Goal: Task Accomplishment & Management: Manage account settings

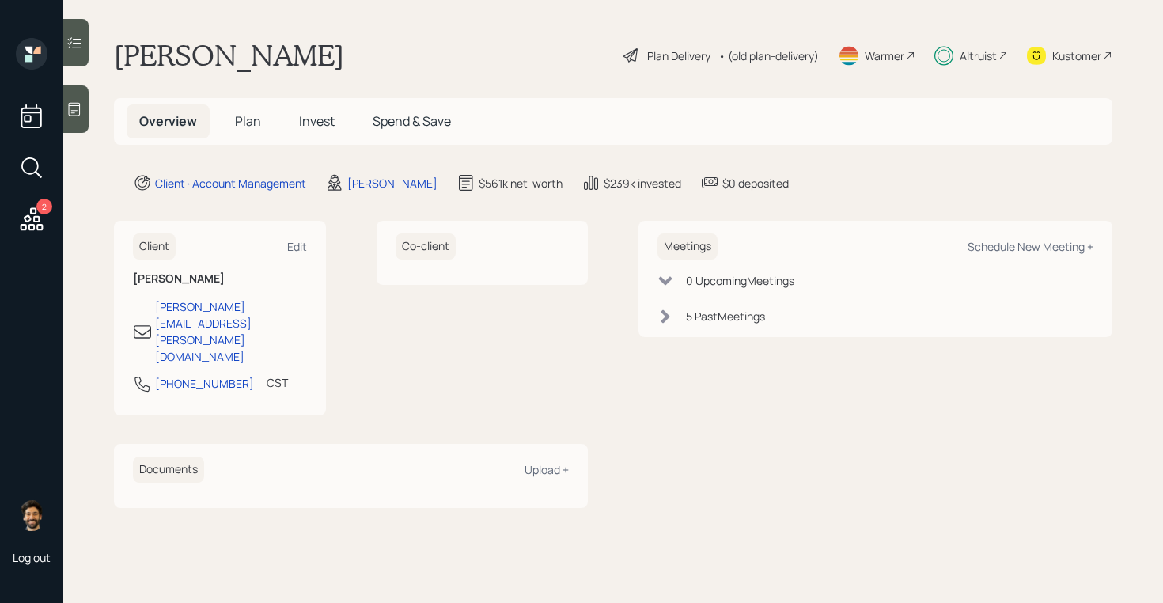
click at [993, 53] on div "Altruist" at bounding box center [978, 55] width 37 height 17
click at [299, 119] on span "Invest" at bounding box center [317, 120] width 36 height 17
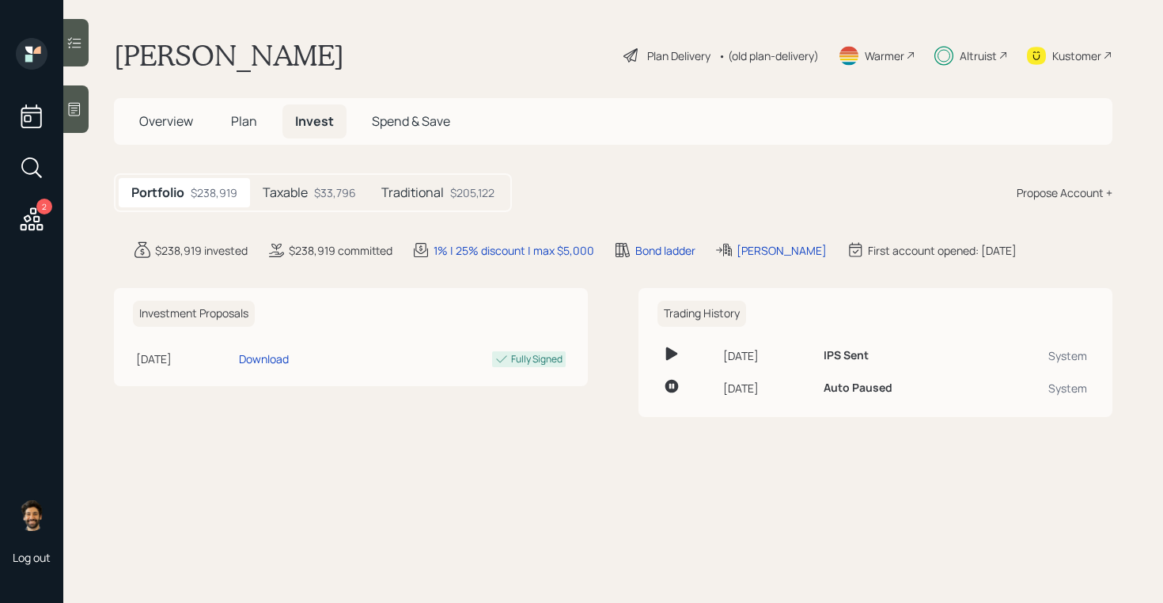
click at [418, 191] on h5 "Traditional" at bounding box center [412, 192] width 63 height 15
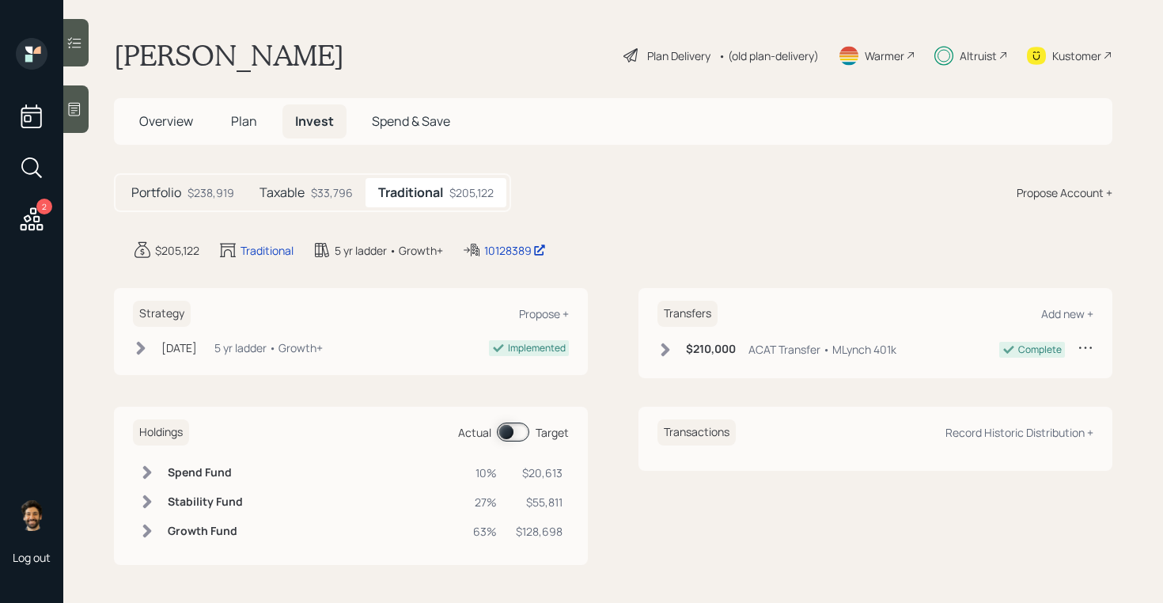
click at [520, 430] on span at bounding box center [513, 432] width 32 height 19
click at [517, 430] on span at bounding box center [513, 432] width 32 height 19
